Goal: Transaction & Acquisition: Download file/media

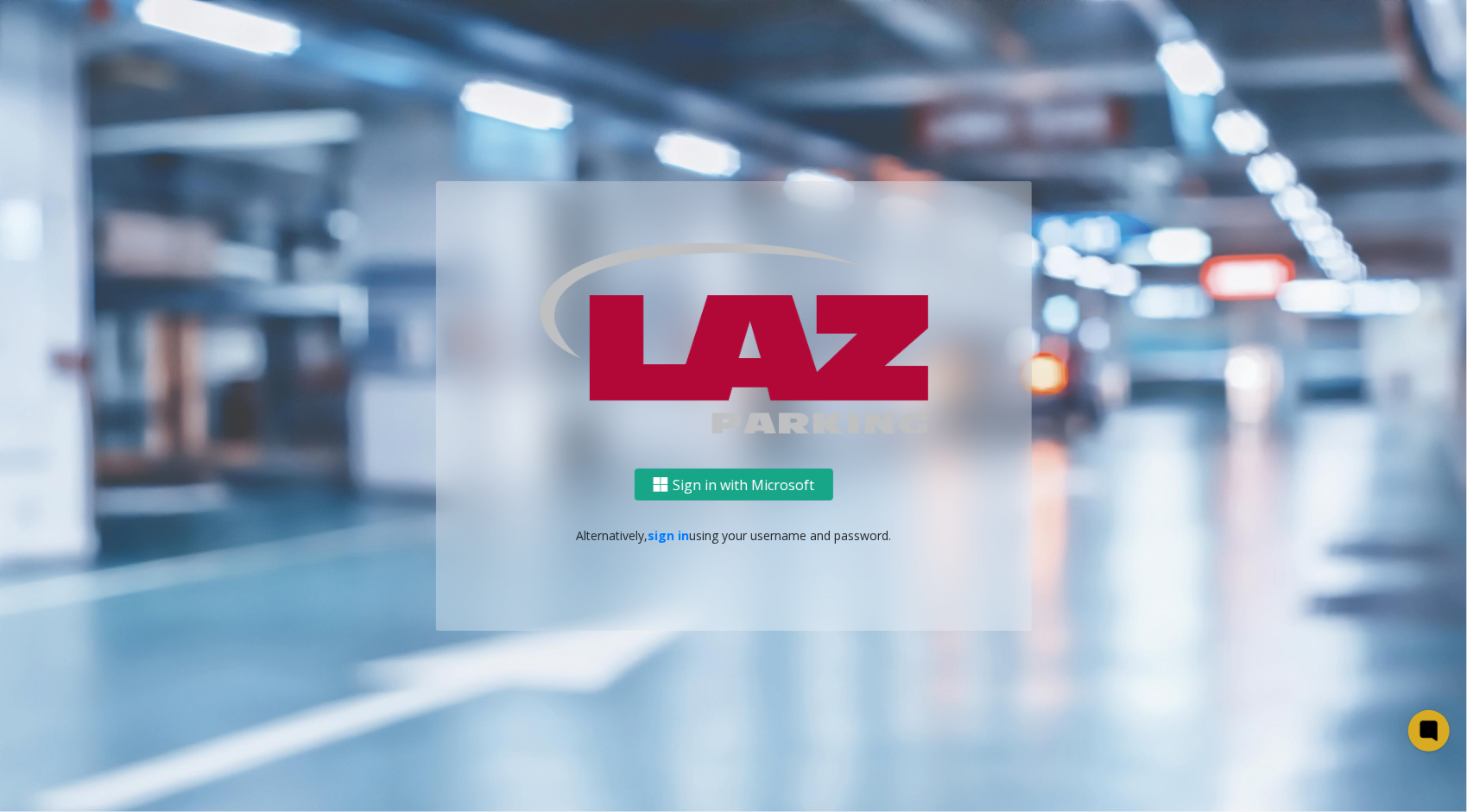
click at [715, 492] on button "Sign in with Microsoft" at bounding box center [734, 485] width 199 height 32
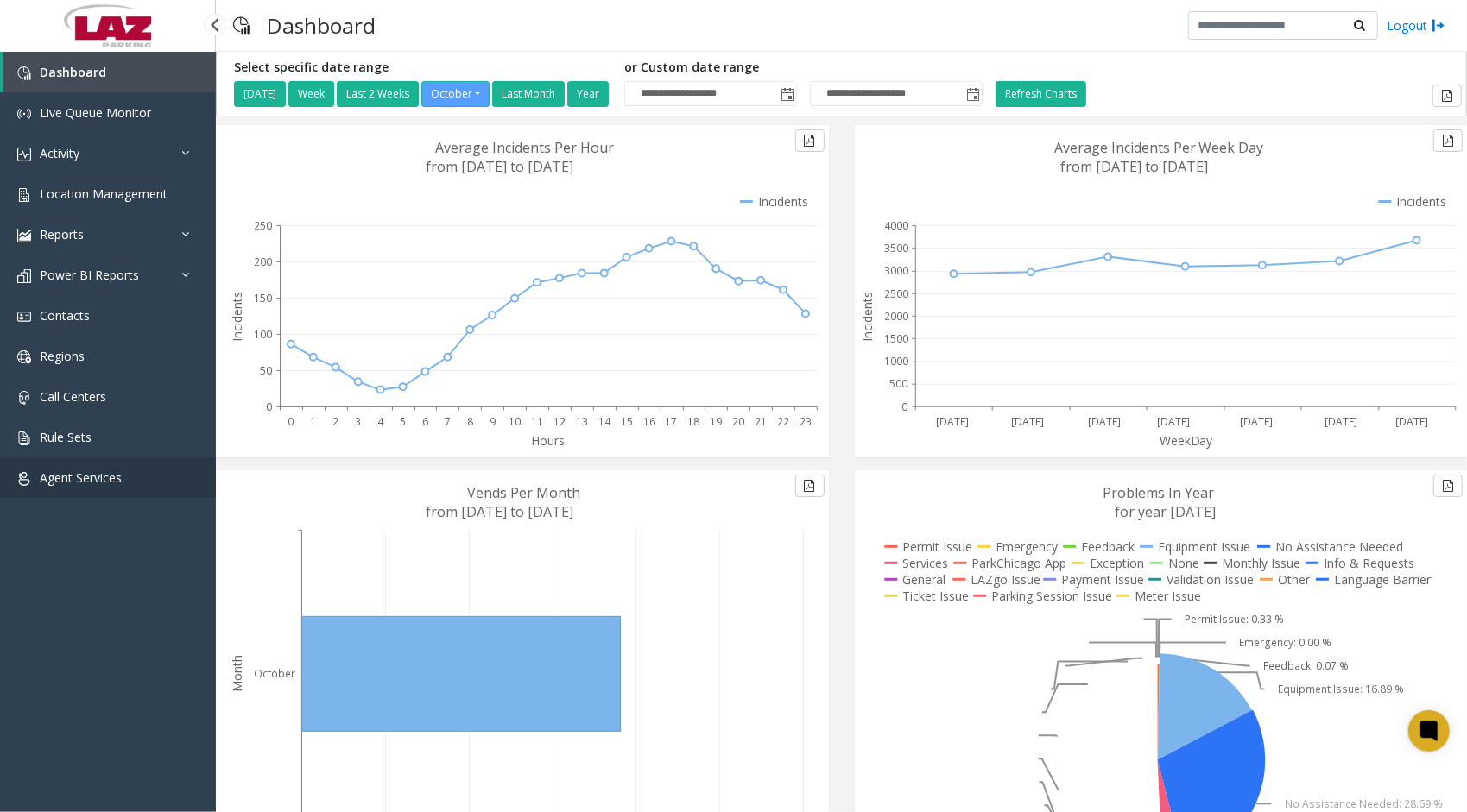
click at [97, 493] on link "Agent Services" at bounding box center [107, 478] width 216 height 41
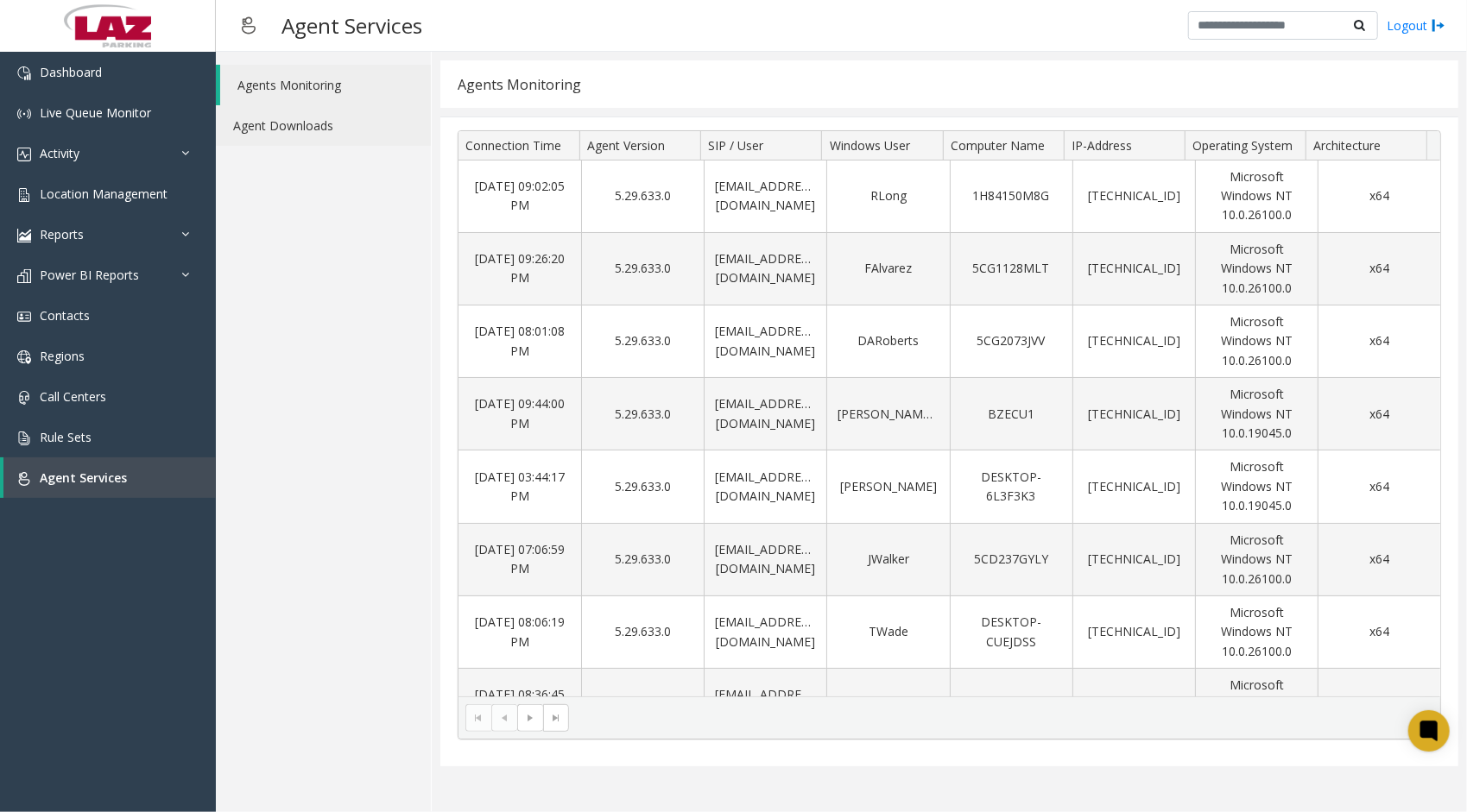
click at [333, 139] on link "Agent Downloads" at bounding box center [323, 126] width 215 height 41
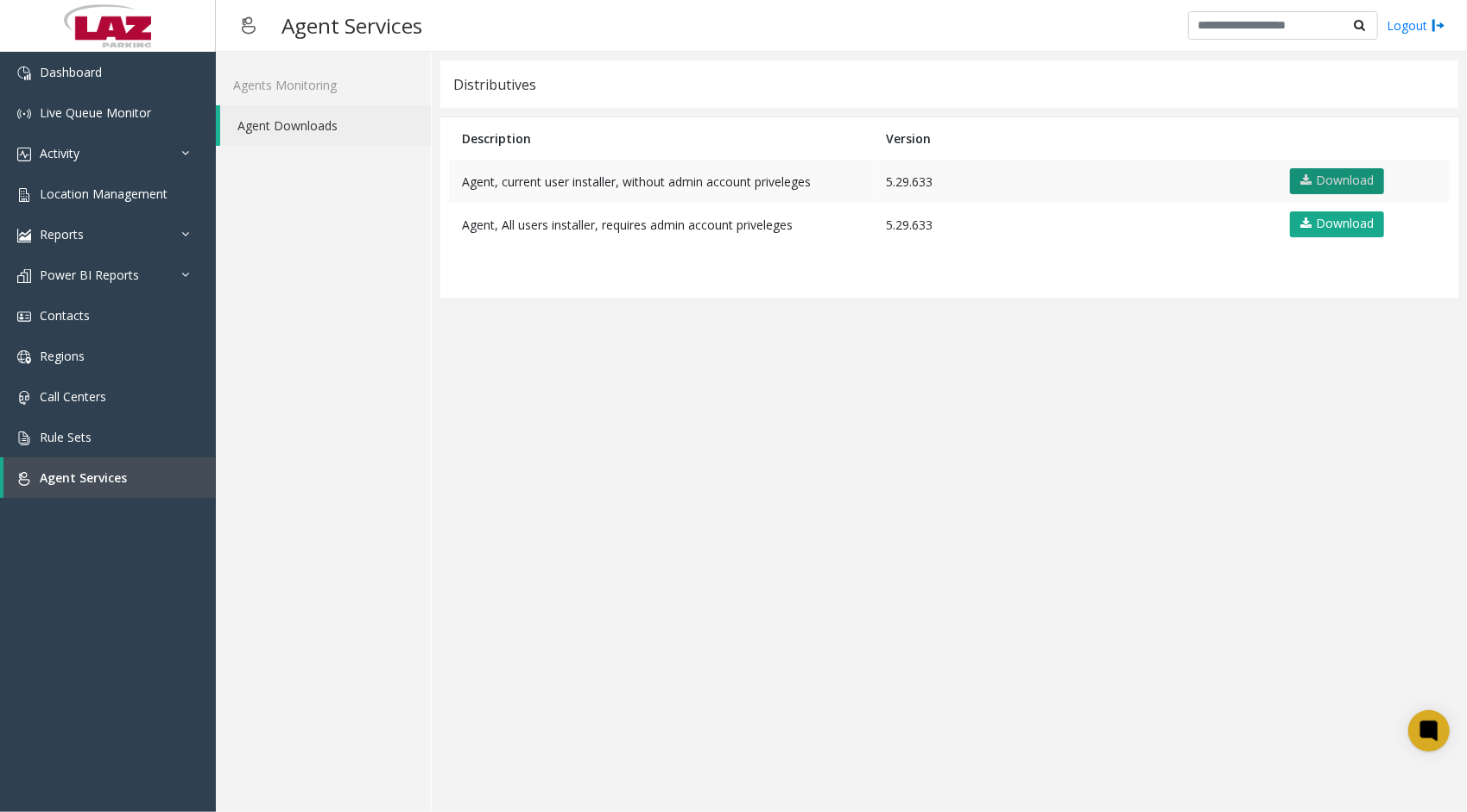
click at [1364, 180] on link "Download" at bounding box center [1338, 181] width 94 height 26
